Goal: Task Accomplishment & Management: Use online tool/utility

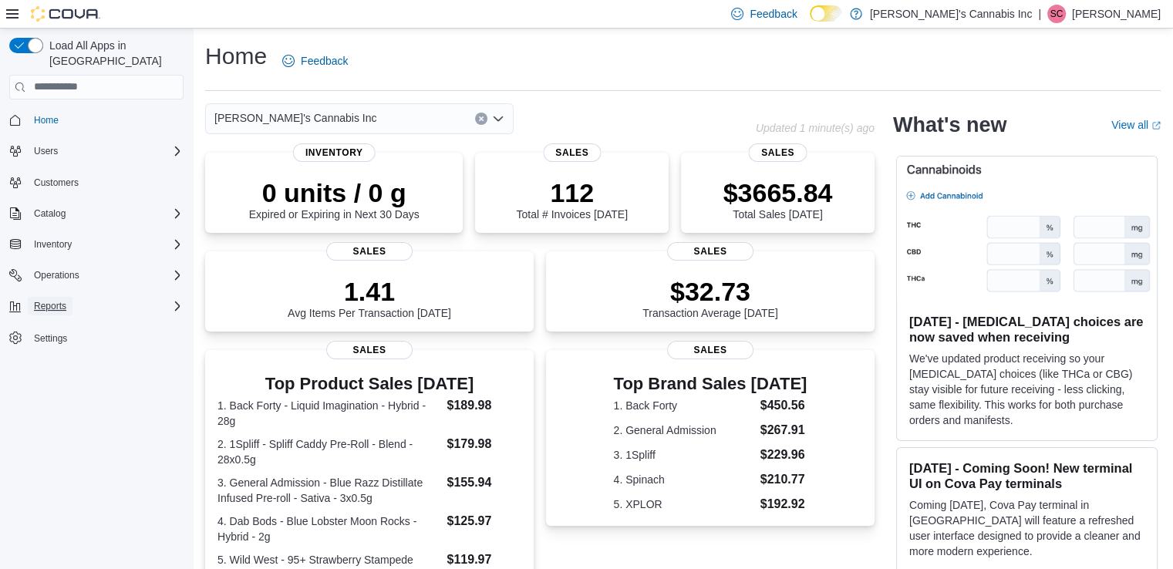
click at [64, 300] on span "Reports" at bounding box center [50, 306] width 32 height 12
click at [42, 365] on span "Reports" at bounding box center [44, 371] width 32 height 12
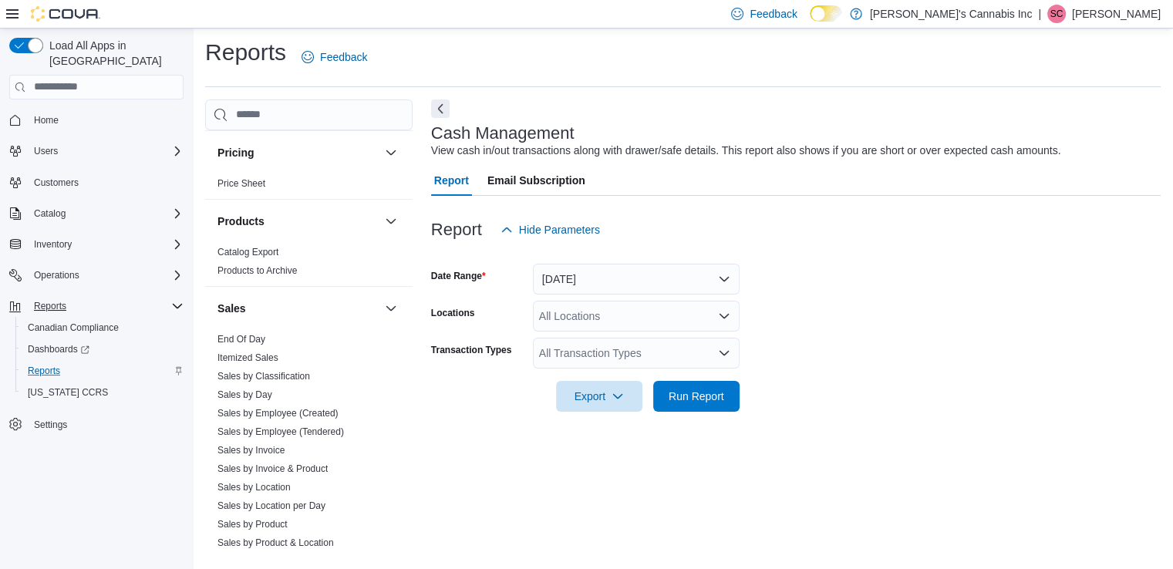
scroll to position [1147, 0]
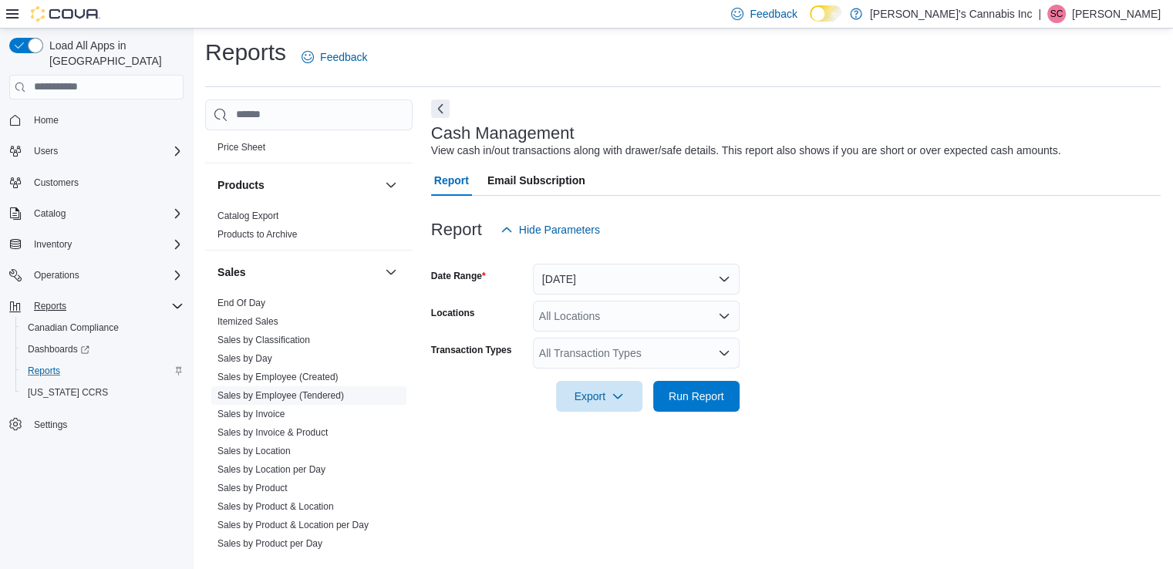
click at [319, 390] on link "Sales by Employee (Tendered)" at bounding box center [281, 395] width 127 height 11
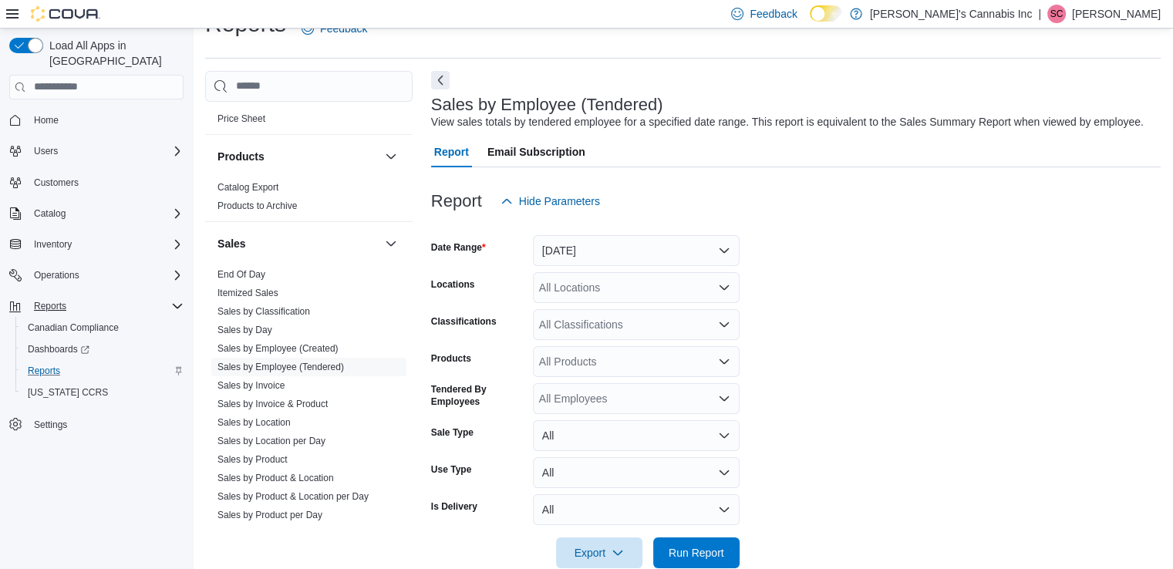
scroll to position [35, 0]
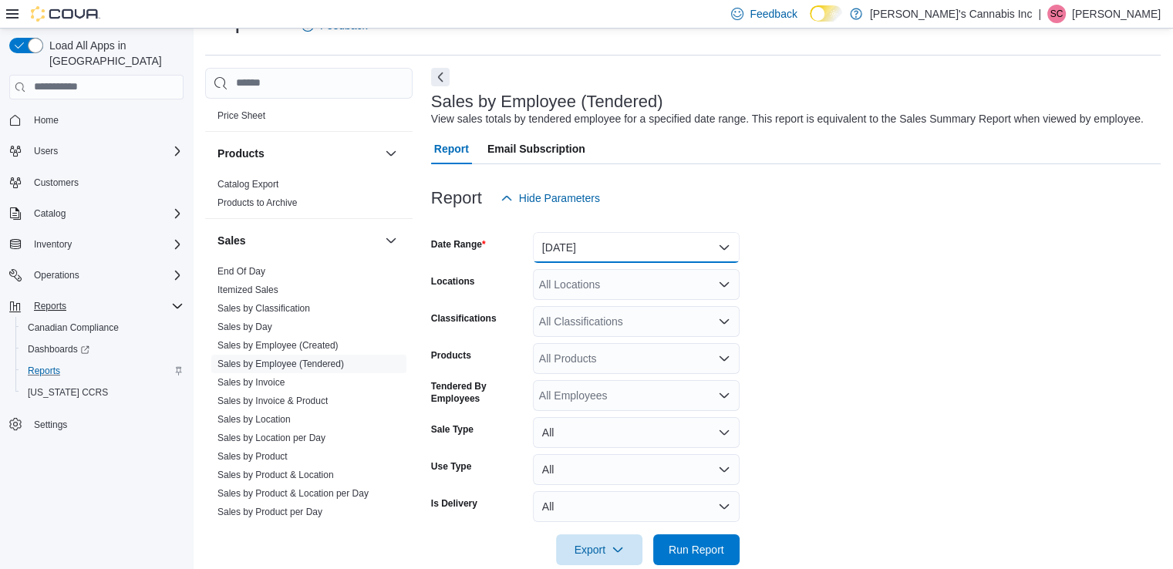
click at [718, 239] on button "Yesterday" at bounding box center [636, 247] width 207 height 31
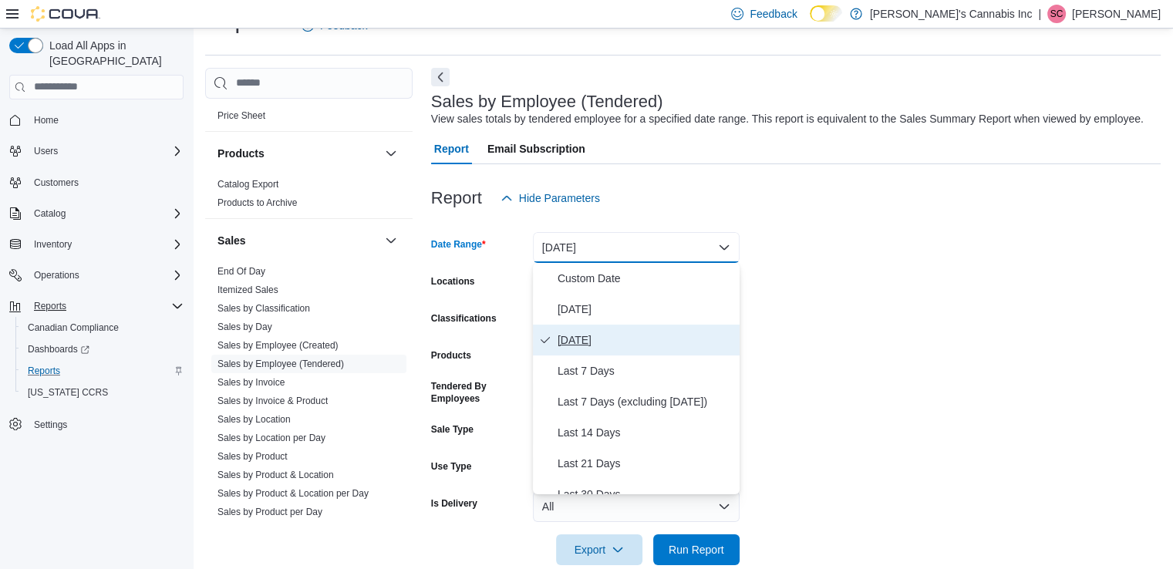
click at [573, 329] on button "Yesterday" at bounding box center [636, 340] width 207 height 31
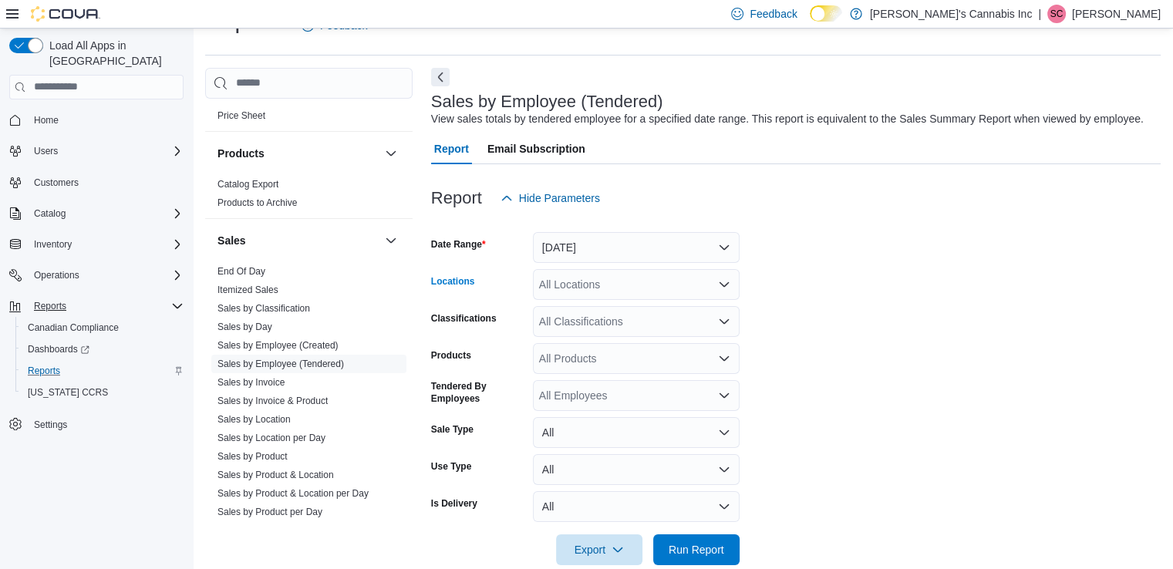
click at [727, 296] on div "All Locations" at bounding box center [636, 284] width 207 height 31
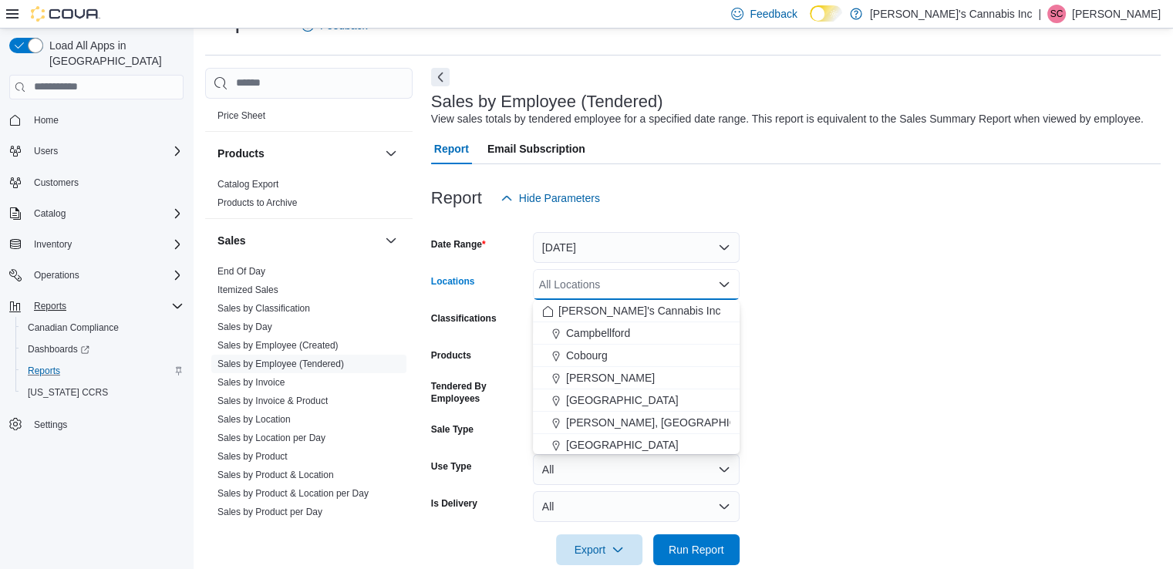
click at [727, 285] on icon "Close list of options" at bounding box center [724, 284] width 9 height 5
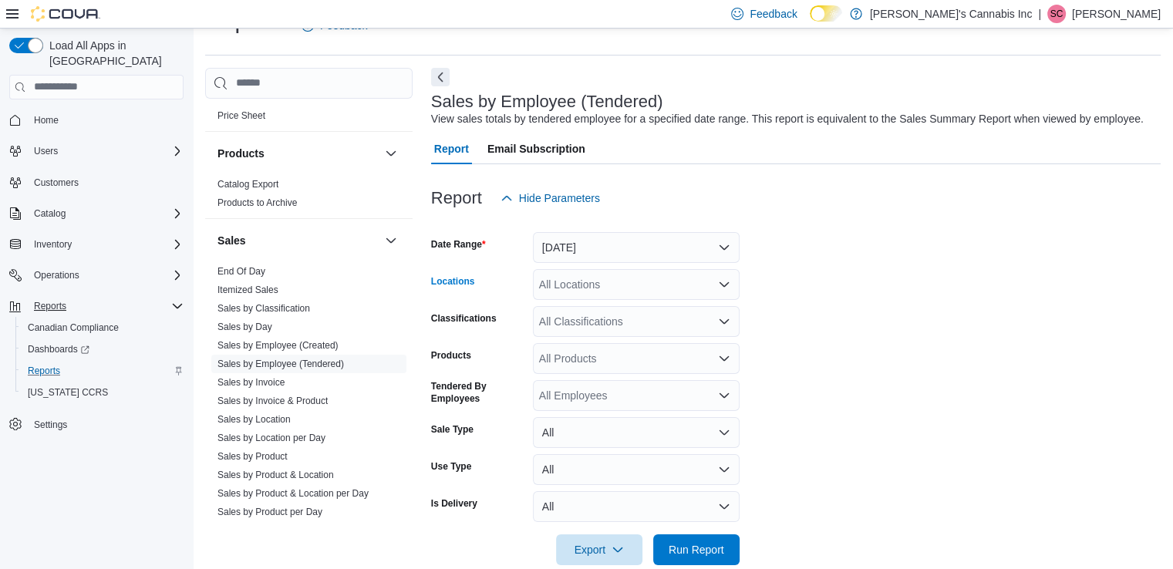
click at [727, 285] on icon "Open list of options" at bounding box center [724, 284] width 9 height 5
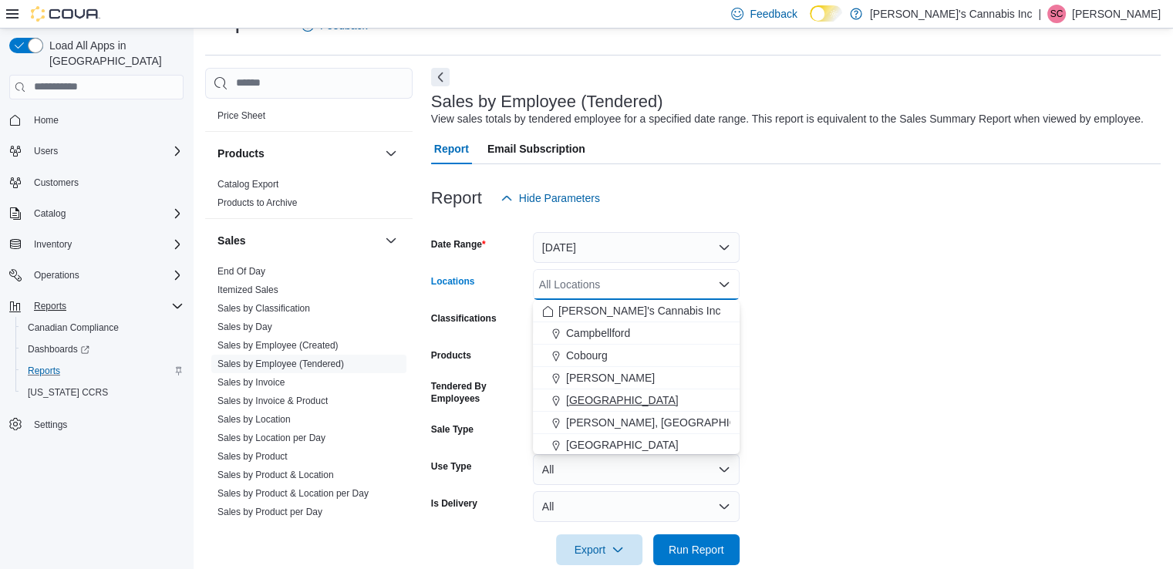
click at [589, 394] on span "Kingston" at bounding box center [622, 400] width 113 height 15
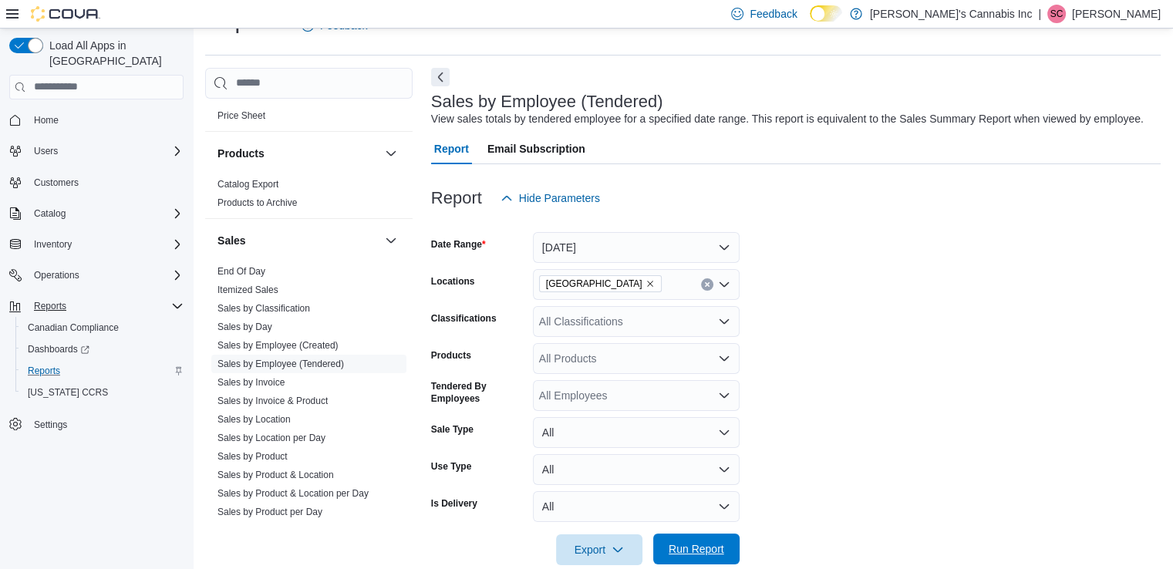
click at [725, 559] on span "Run Report" at bounding box center [697, 549] width 68 height 31
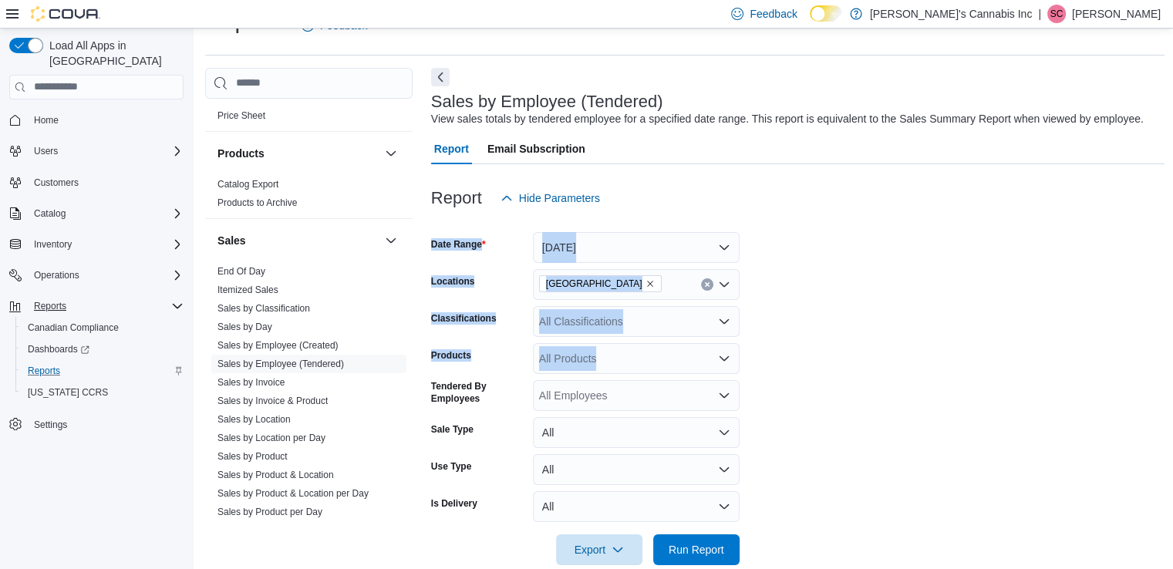
drag, startPoint x: 1172, startPoint y: 198, endPoint x: 1173, endPoint y: 364, distance: 165.9
click at [1173, 364] on html "Feedback Dark Mode Mary J's Cannabis Inc | SC Steph Cooper Load All Apps in New…" at bounding box center [586, 249] width 1173 height 569
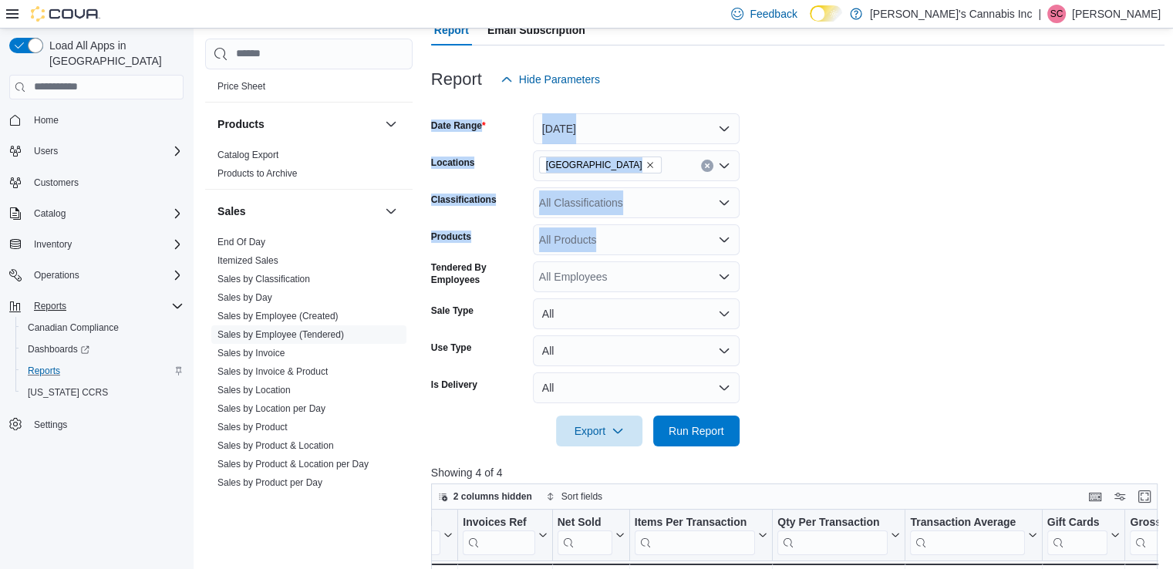
scroll to position [56, 0]
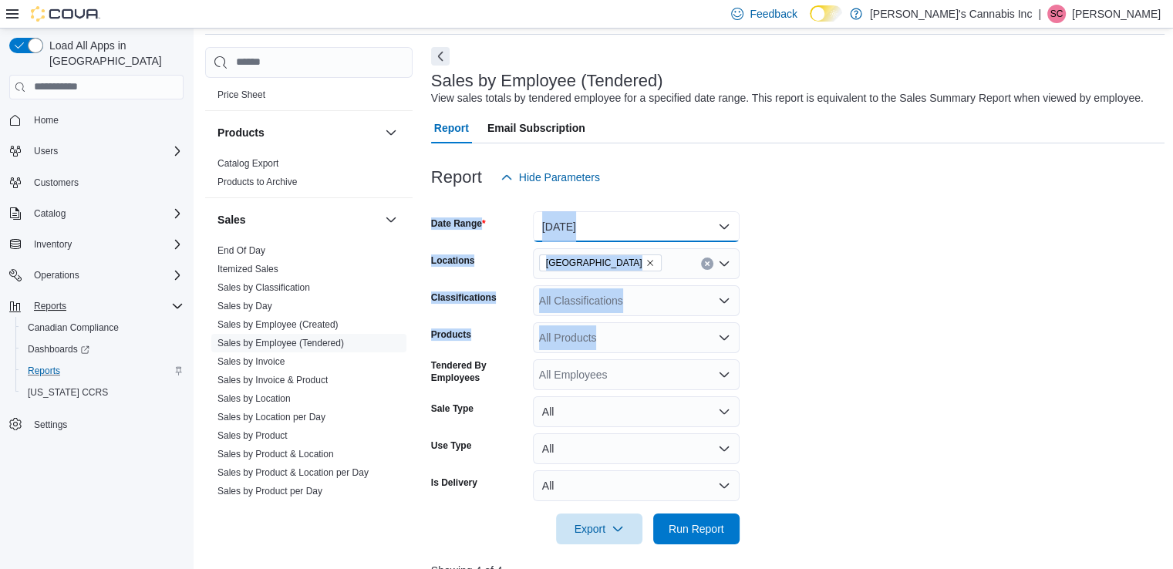
click at [719, 225] on button "Yesterday" at bounding box center [636, 226] width 207 height 31
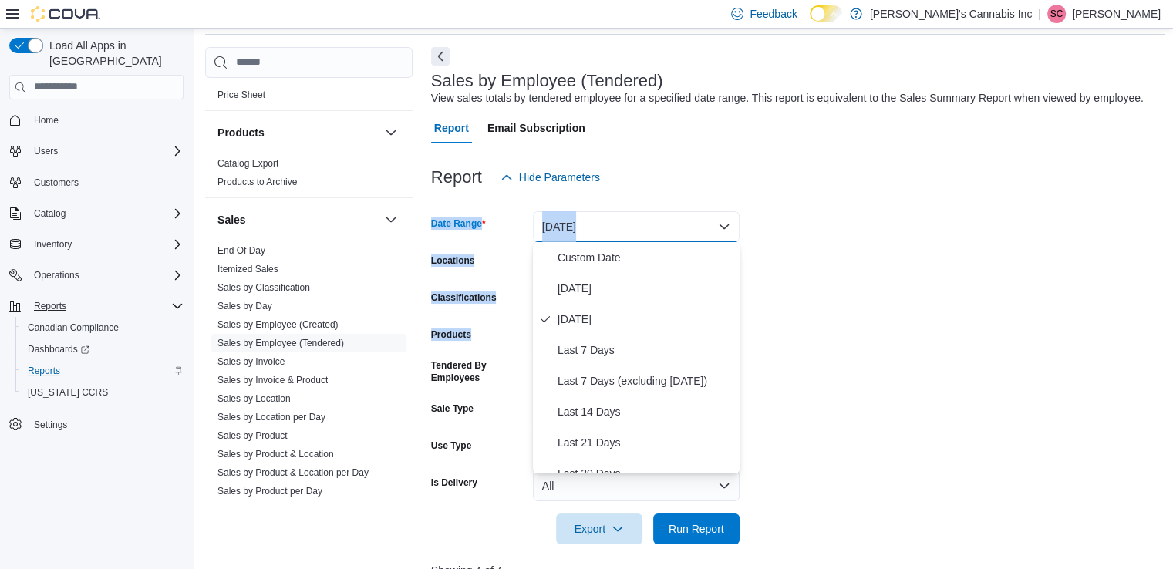
scroll to position [231, 0]
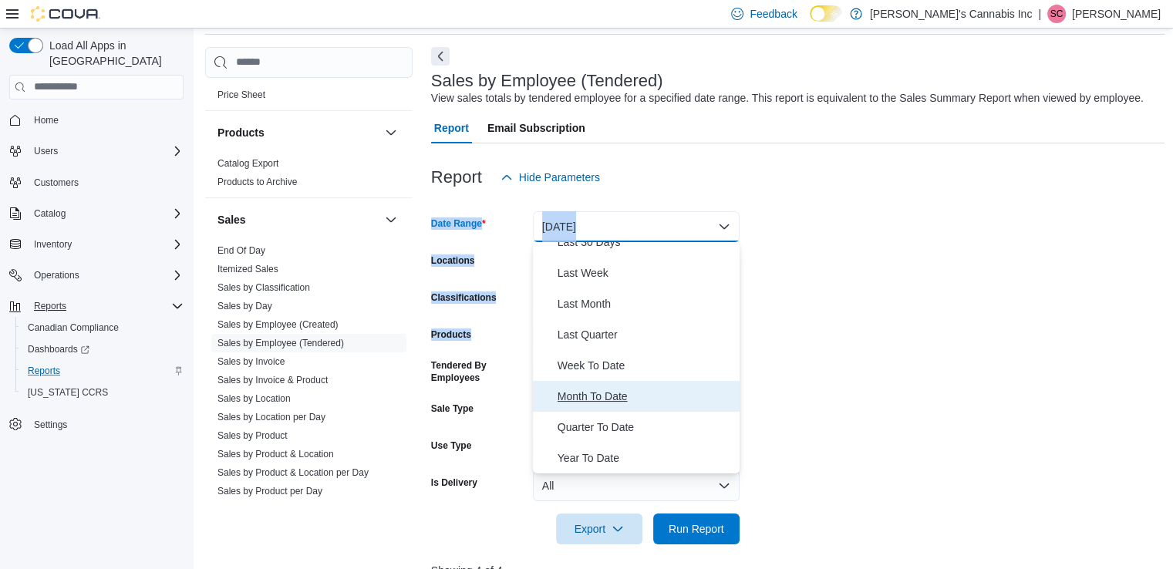
click at [603, 407] on button "Month To Date" at bounding box center [636, 396] width 207 height 31
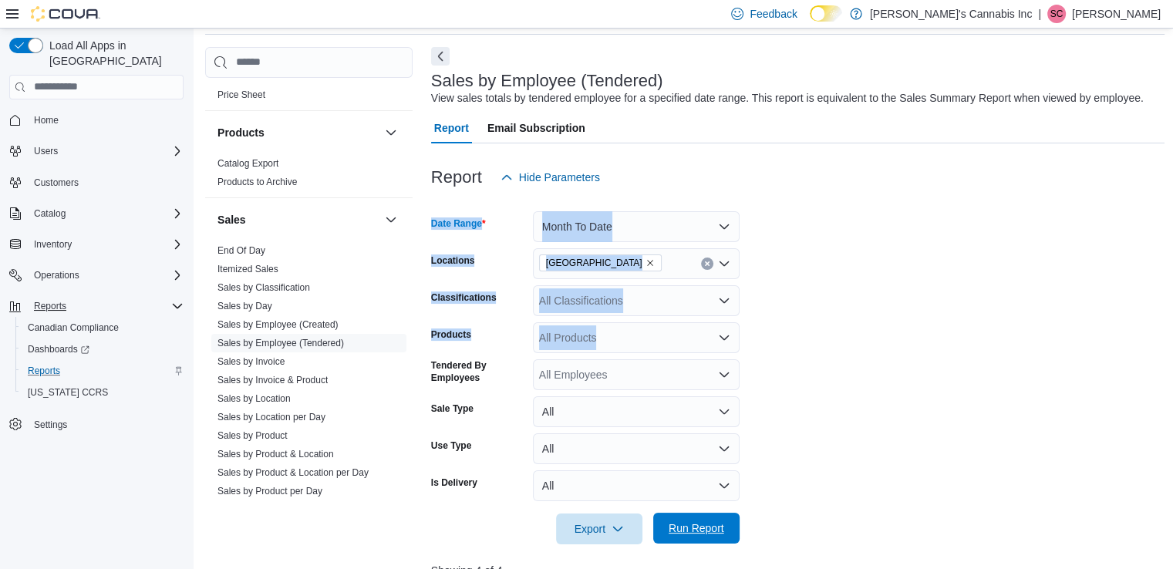
click at [687, 524] on span "Run Report" at bounding box center [697, 528] width 56 height 15
click at [1014, 217] on form "Date Range Month To Date Locations Kingston Classifications All Classifications…" at bounding box center [798, 369] width 734 height 352
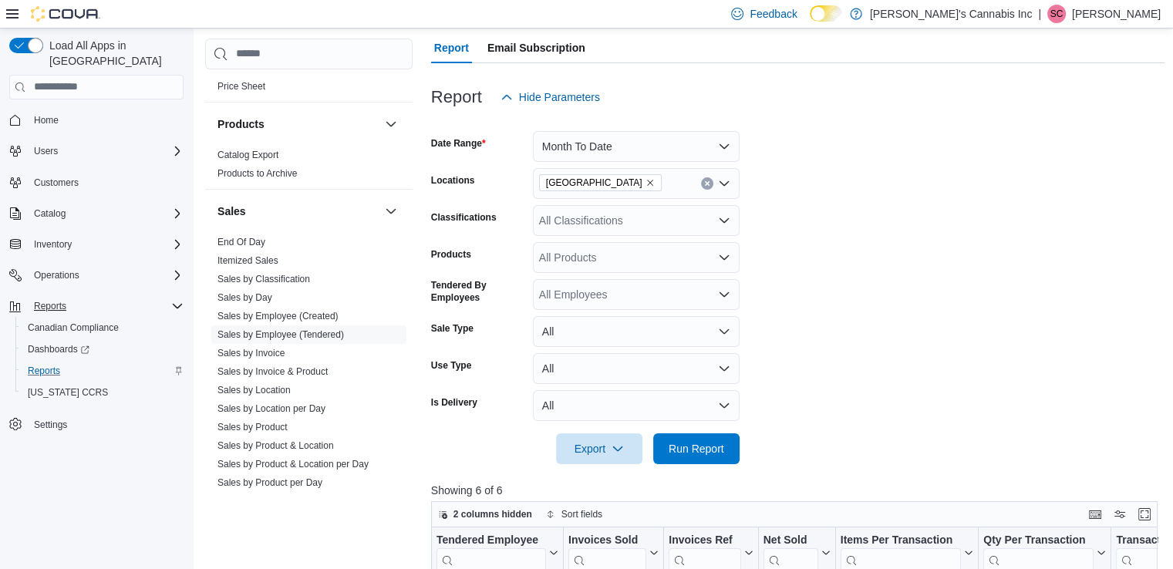
scroll to position [106, 0]
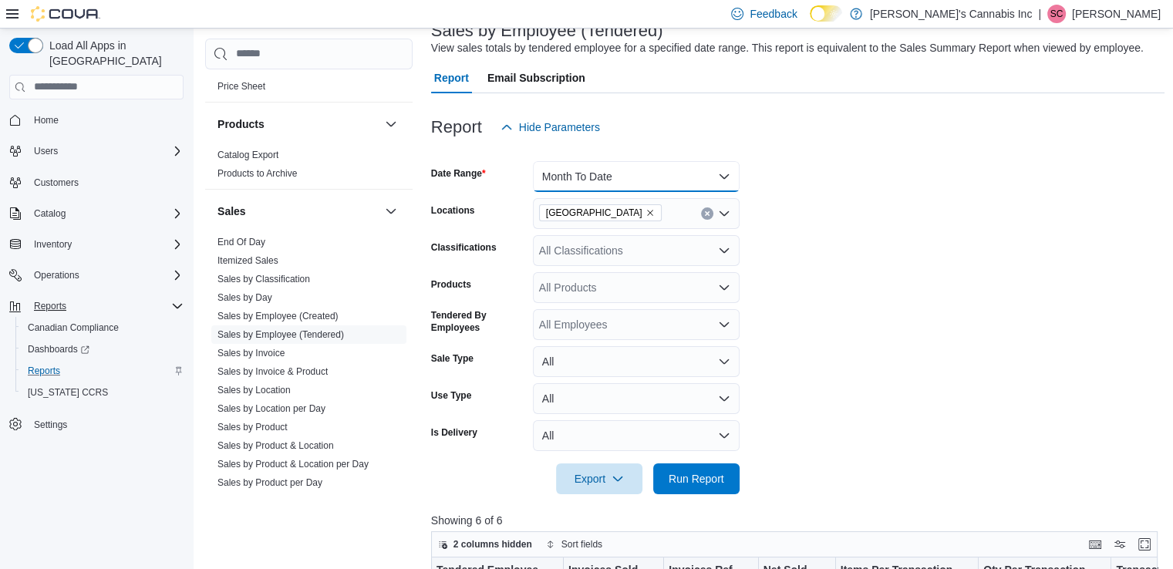
click at [723, 177] on button "Month To Date" at bounding box center [636, 176] width 207 height 31
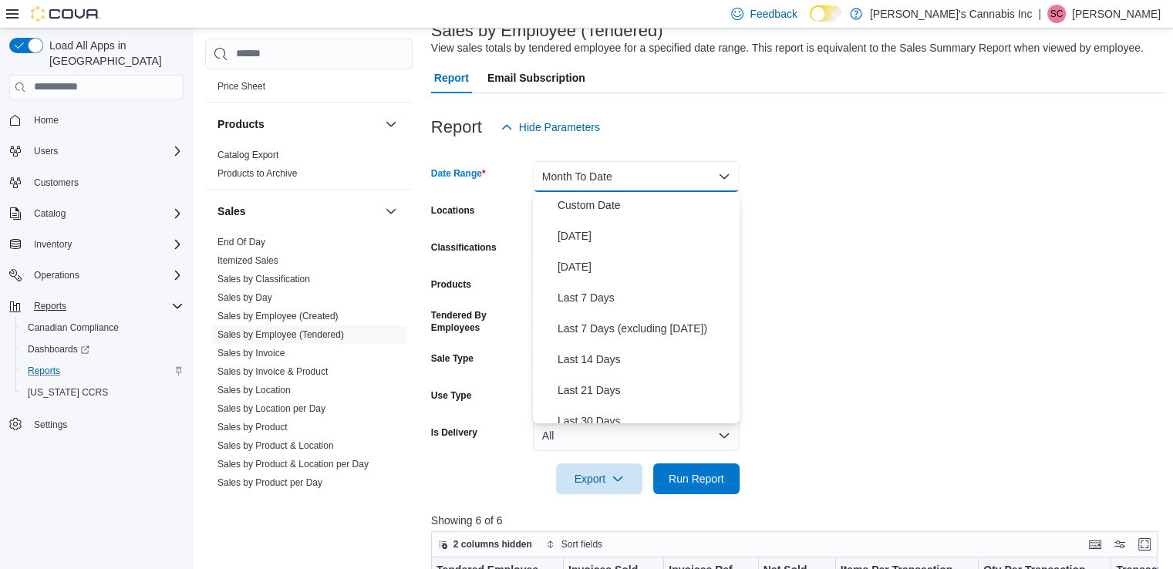
scroll to position [0, 0]
click at [579, 275] on span "Yesterday" at bounding box center [646, 269] width 176 height 19
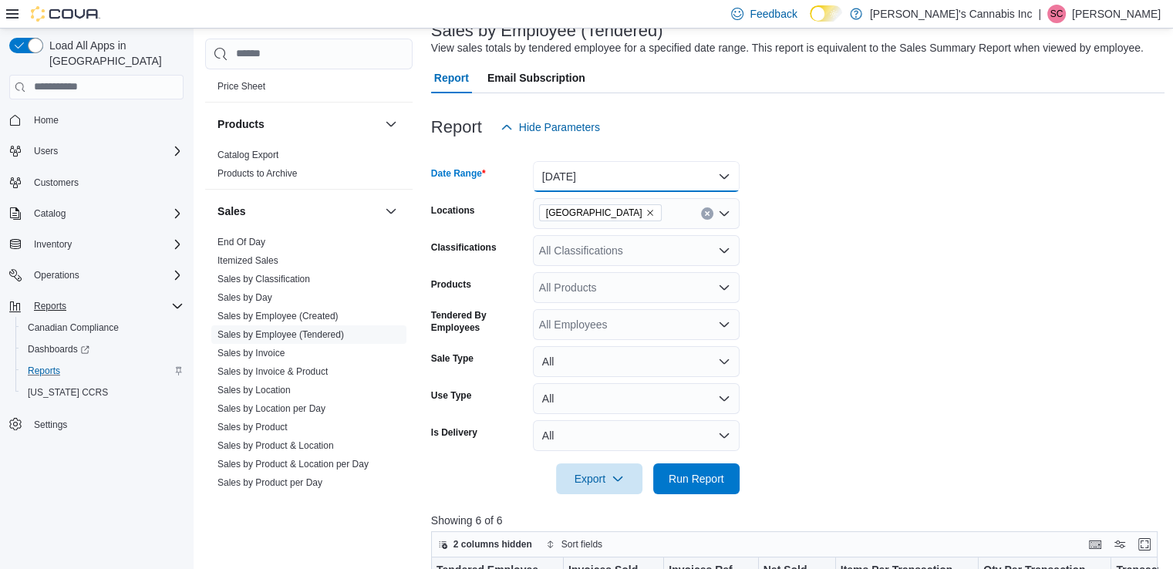
click at [718, 177] on button "Yesterday" at bounding box center [636, 176] width 207 height 31
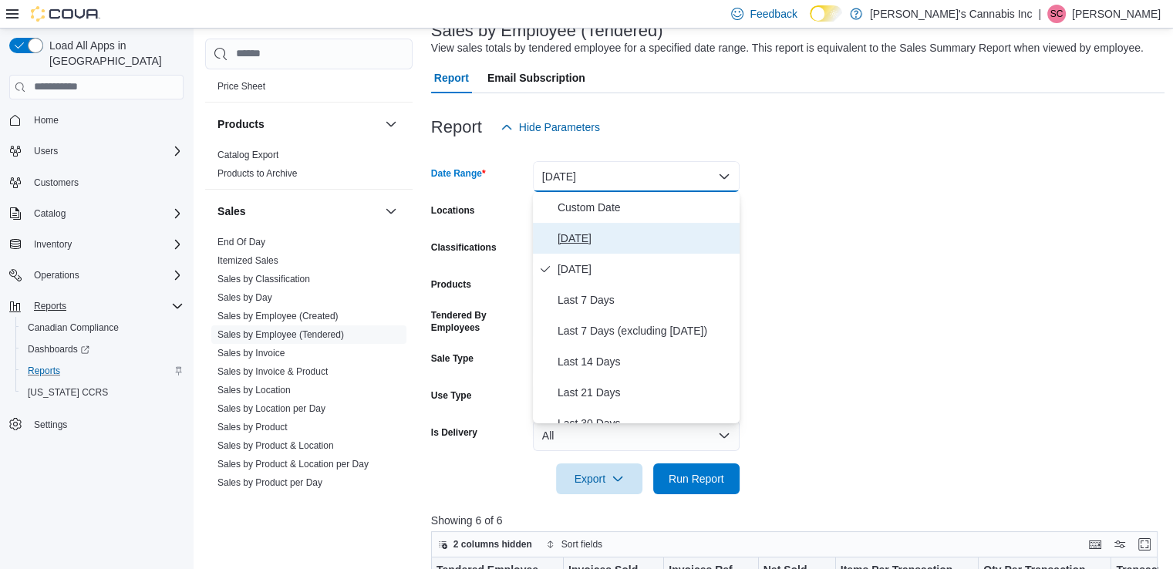
click at [555, 223] on button "Today" at bounding box center [636, 238] width 207 height 31
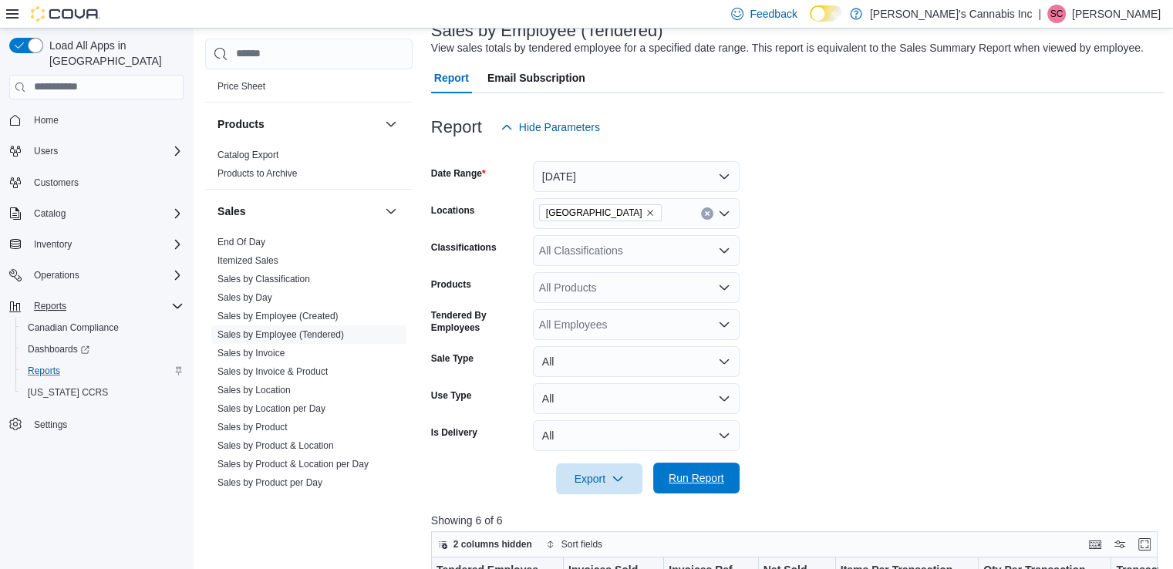
click at [697, 468] on span "Run Report" at bounding box center [697, 478] width 68 height 31
